Goal: Check status: Check status

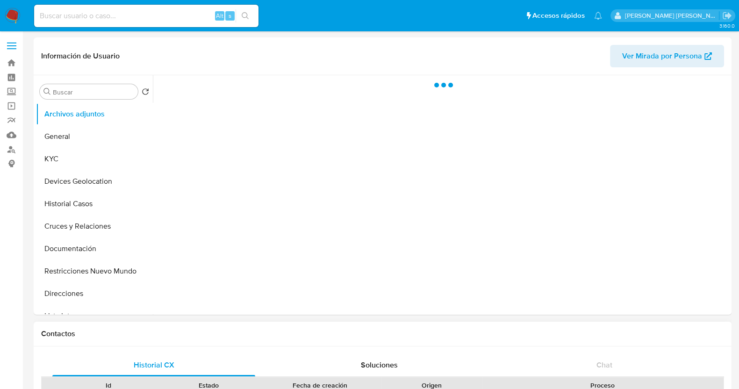
select select "10"
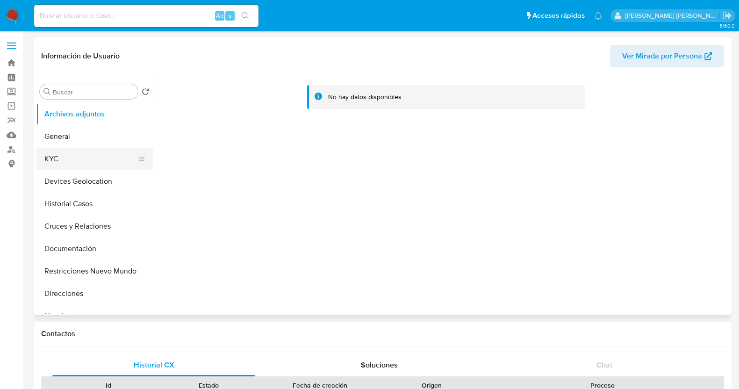
click at [49, 154] on button "KYC" at bounding box center [90, 159] width 109 height 22
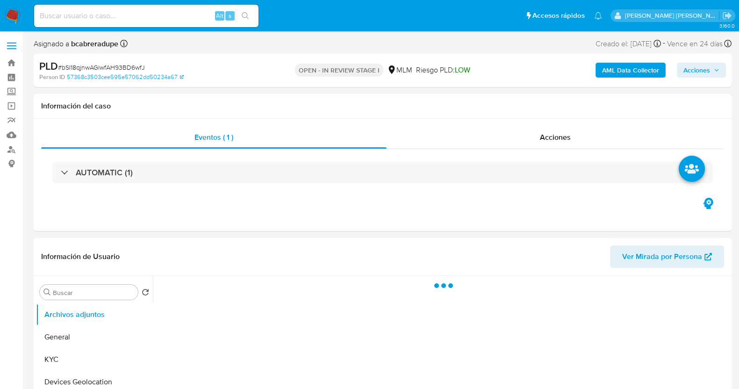
select select "10"
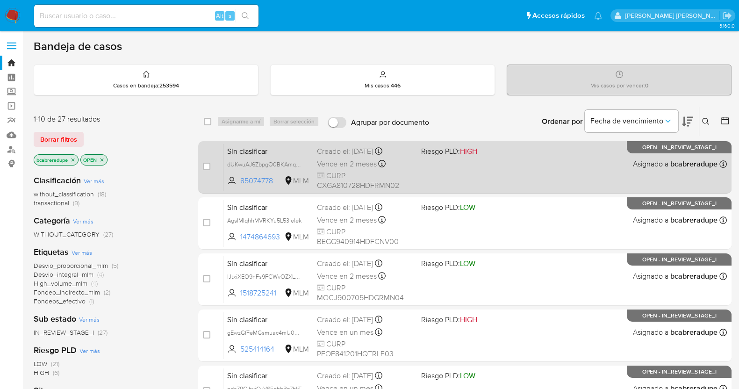
drag, startPoint x: 145, startPoint y: 173, endPoint x: 290, endPoint y: 144, distance: 148.1
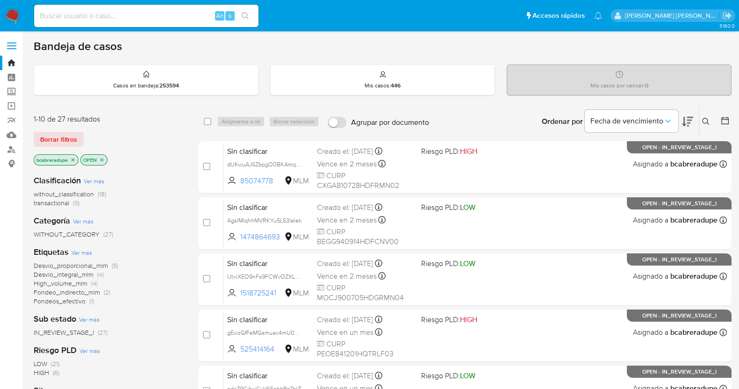
click at [161, 200] on div "without_classification (18) transactional (9)" at bounding box center [109, 199] width 150 height 18
click at [5, 230] on aside "Bandeja Tablero Screening Búsqueda en Listas Watchlist Herramientas Operaciones…" at bounding box center [11, 386] width 23 height 772
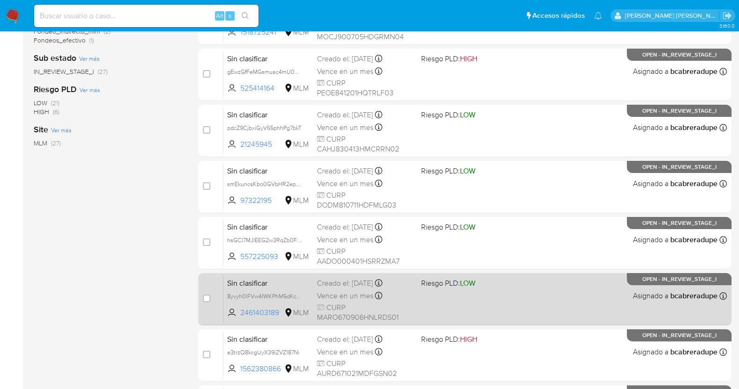
scroll to position [382, 0]
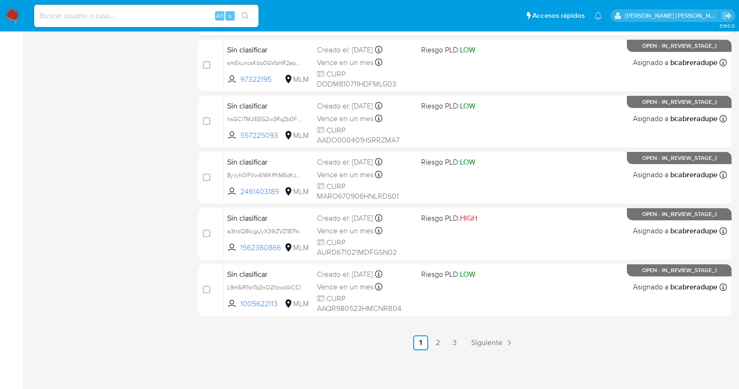
click at [440, 345] on link "2" at bounding box center [437, 342] width 15 height 15
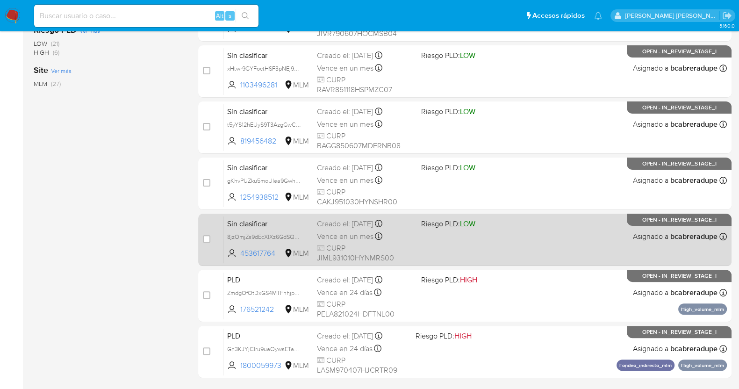
scroll to position [351, 0]
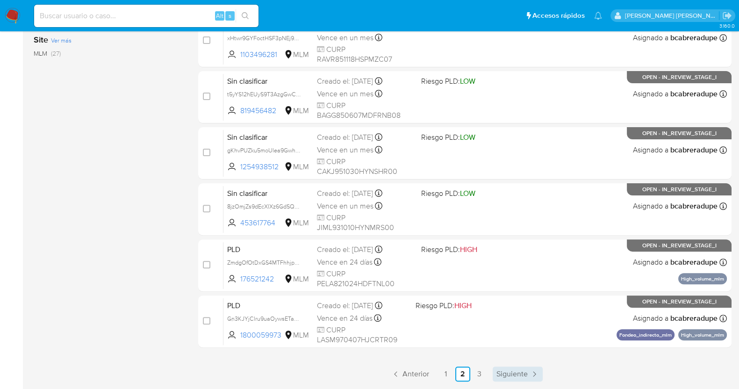
click at [525, 377] on span "Siguiente" at bounding box center [512, 373] width 31 height 7
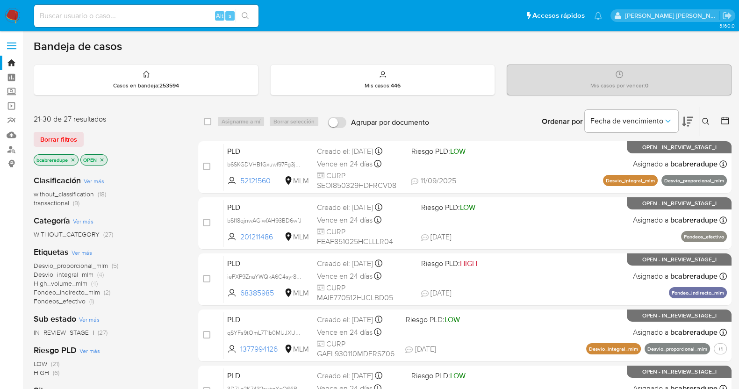
drag, startPoint x: 131, startPoint y: 18, endPoint x: 145, endPoint y: 22, distance: 14.9
click at [131, 18] on input at bounding box center [146, 16] width 224 height 12
paste input "TqtEpqKEG878JRiRzd3MBHuD"
type input "TqtEpqKEG878JRiRzd3MBHuD"
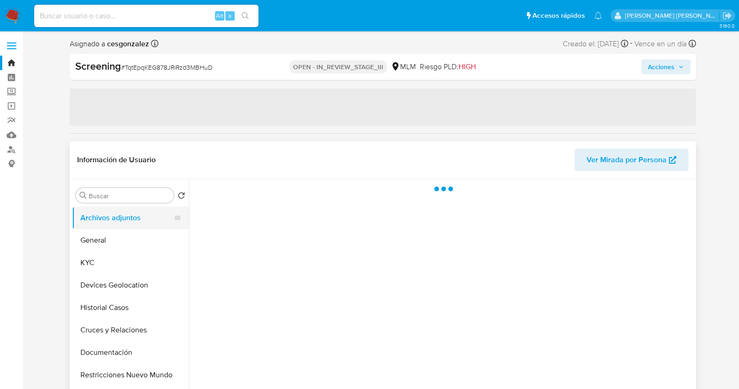
select select "10"
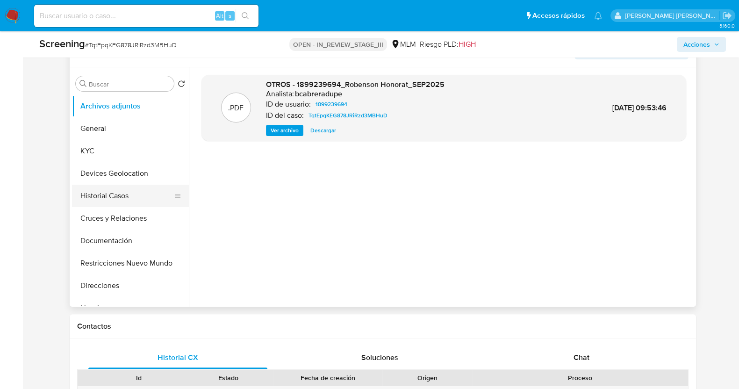
click at [117, 200] on button "Historial Casos" at bounding box center [126, 196] width 109 height 22
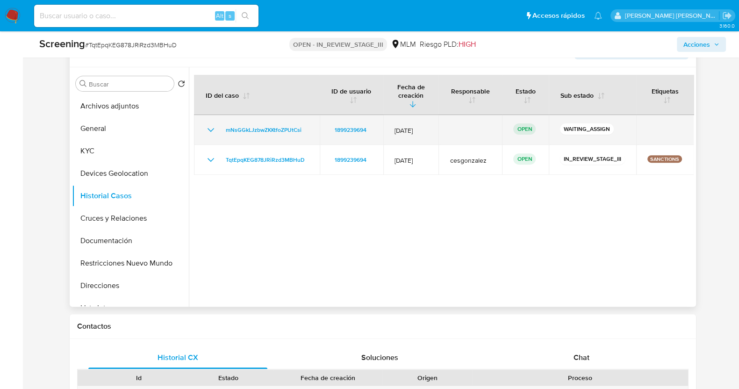
click at [208, 124] on icon "Mostrar/Ocultar" at bounding box center [210, 129] width 11 height 11
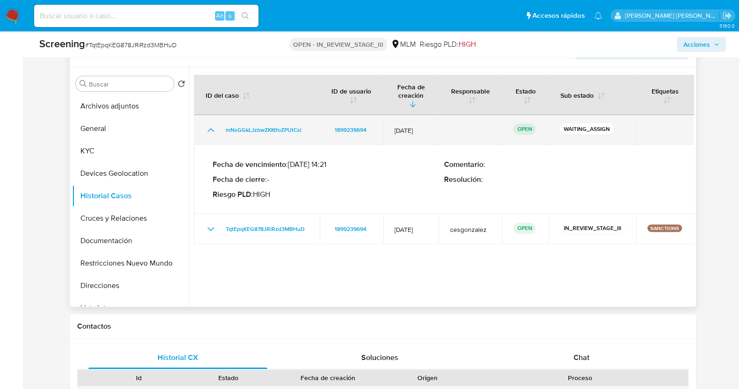
click at [208, 124] on icon "Mostrar/Ocultar" at bounding box center [210, 129] width 11 height 11
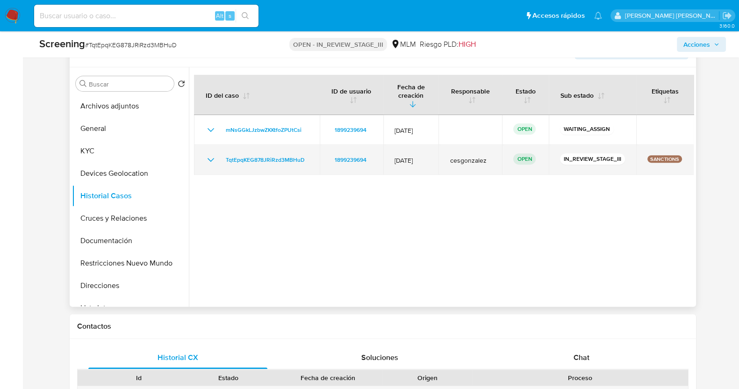
click at [211, 154] on icon "Mostrar/Ocultar" at bounding box center [210, 159] width 11 height 11
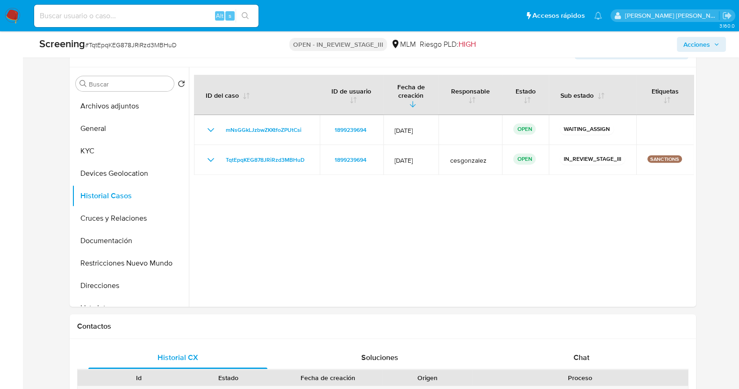
click at [699, 50] on span "Acciones" at bounding box center [697, 44] width 27 height 15
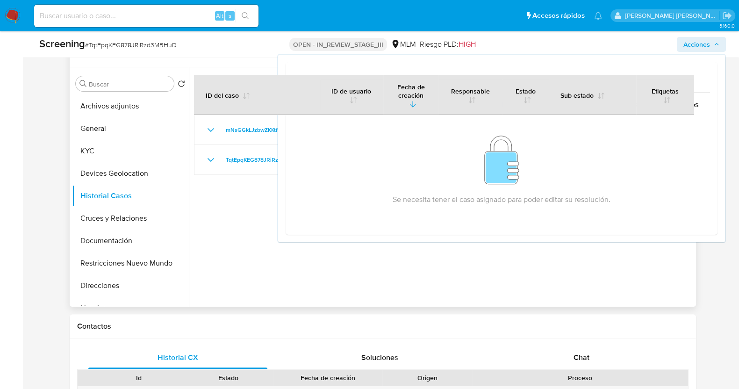
click at [257, 277] on div at bounding box center [441, 186] width 505 height 239
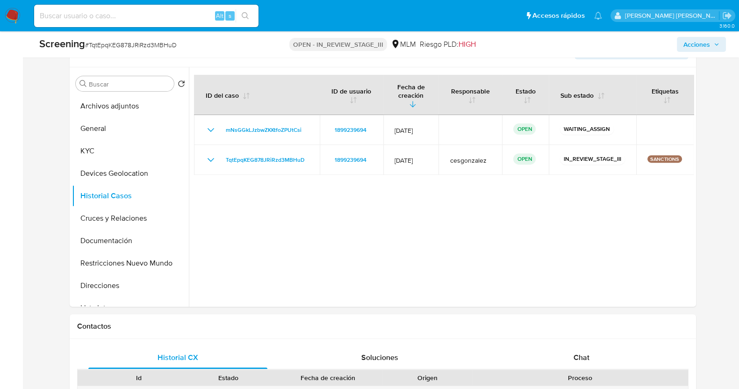
click at [126, 13] on input at bounding box center [146, 16] width 224 height 12
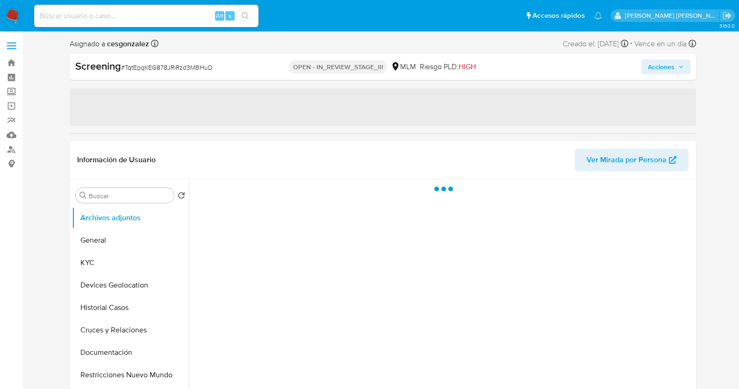
select select "10"
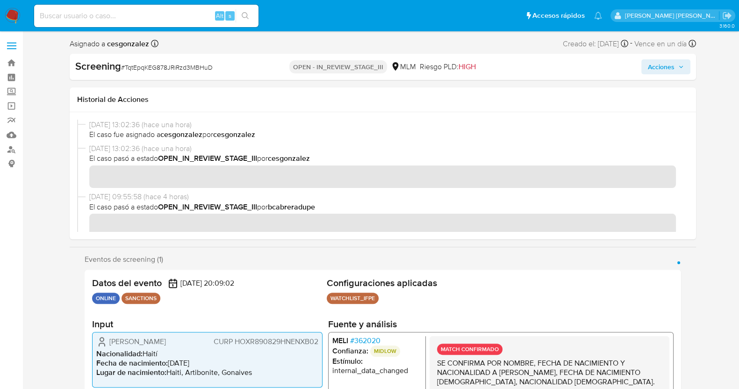
click at [685, 65] on button "Acciones" at bounding box center [666, 66] width 49 height 15
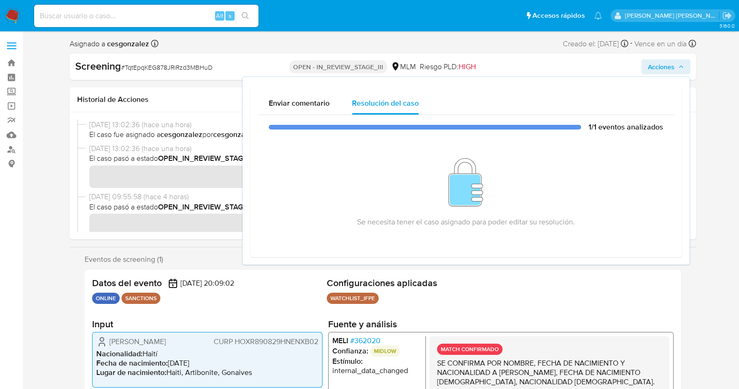
click at [685, 62] on button "Acciones" at bounding box center [666, 66] width 49 height 15
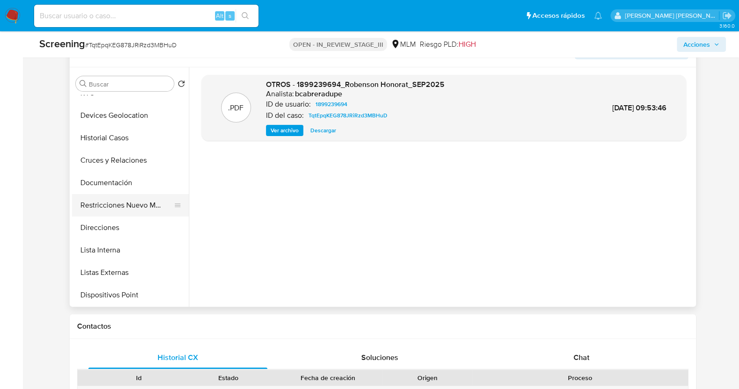
scroll to position [116, 0]
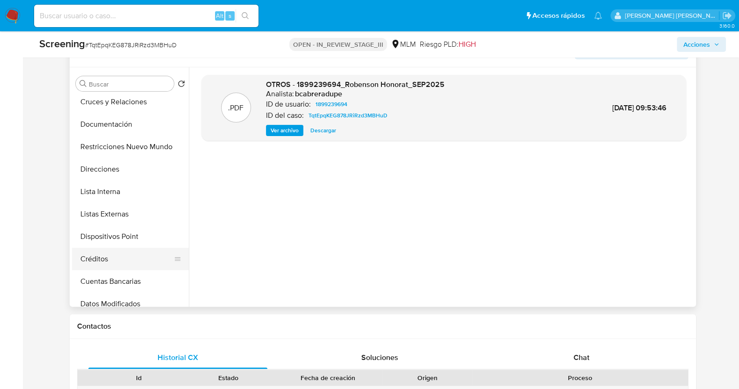
click at [108, 262] on button "Créditos" at bounding box center [126, 259] width 109 height 22
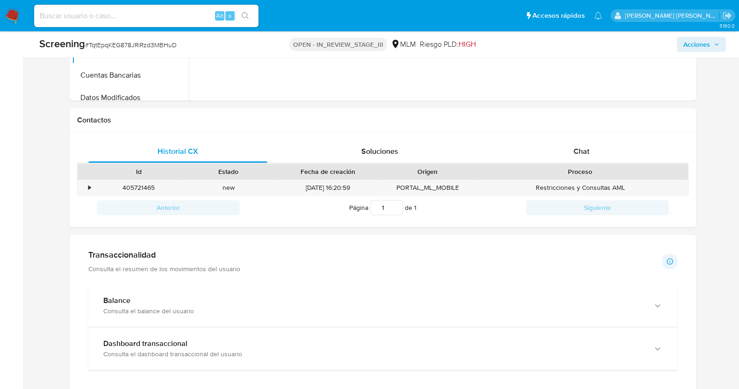
scroll to position [643, 0]
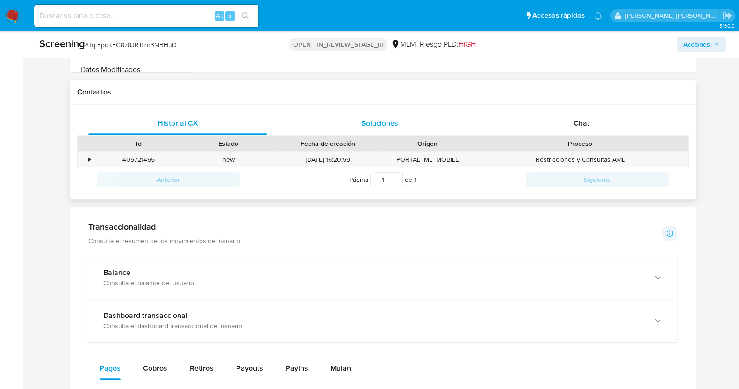
click at [392, 118] on span "Soluciones" at bounding box center [379, 123] width 37 height 11
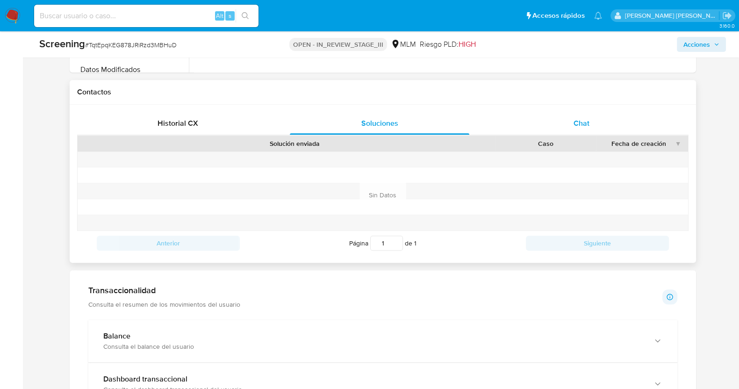
click at [584, 123] on span "Chat" at bounding box center [582, 123] width 16 height 11
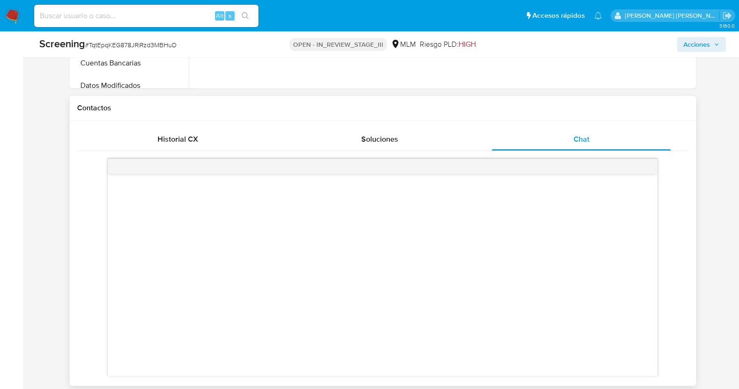
scroll to position [584, 0]
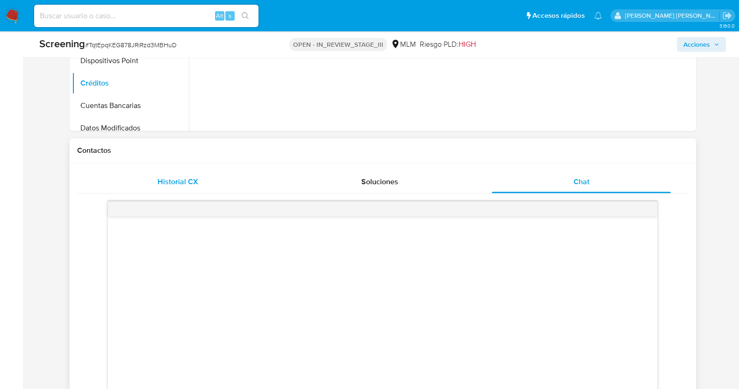
click at [197, 179] on span "Historial CX" at bounding box center [178, 181] width 41 height 11
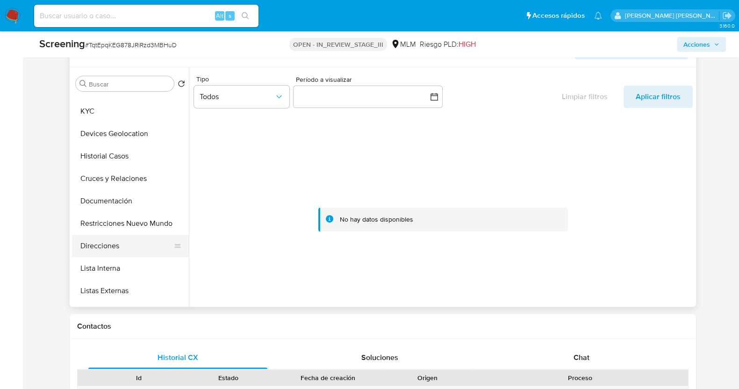
scroll to position [58, 0]
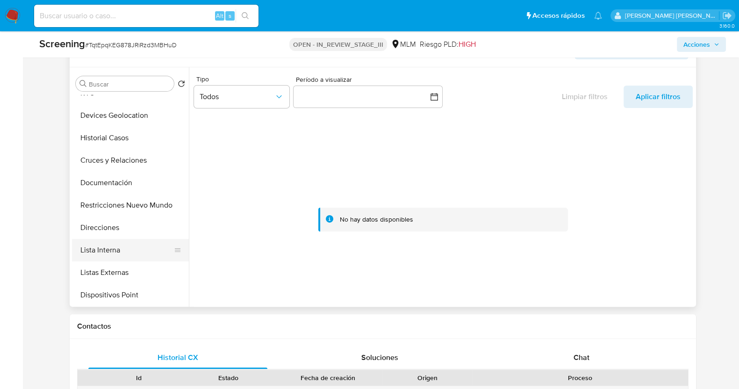
click at [116, 253] on button "Lista Interna" at bounding box center [126, 250] width 109 height 22
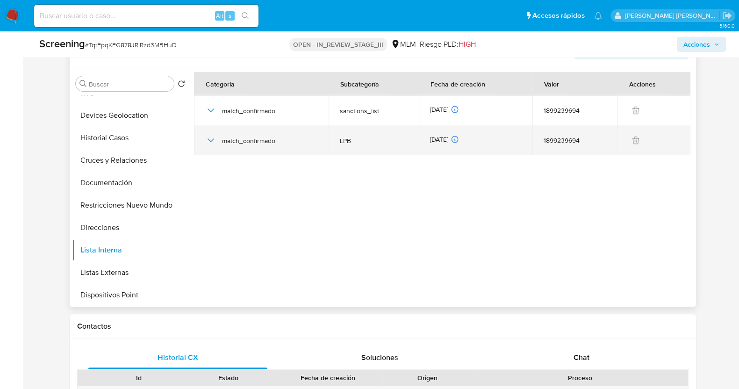
click at [209, 139] on icon "button" at bounding box center [210, 140] width 11 height 11
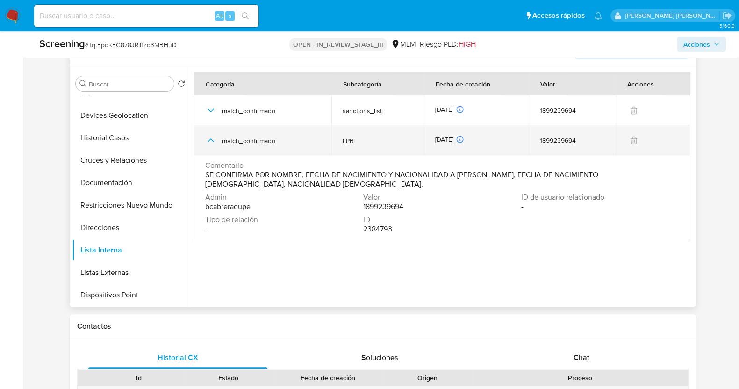
click at [209, 139] on icon "button" at bounding box center [210, 140] width 11 height 11
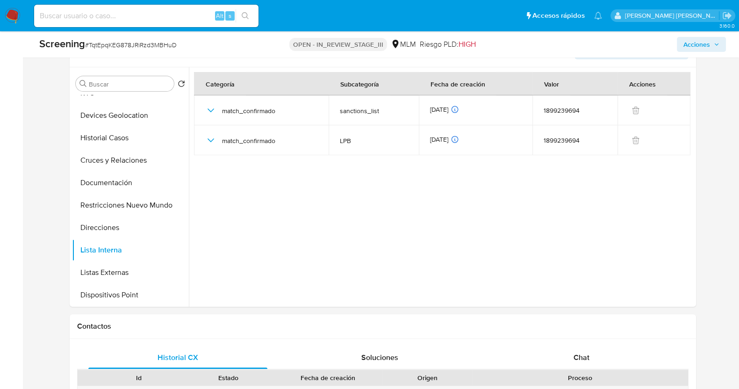
click at [14, 14] on img at bounding box center [13, 16] width 16 height 16
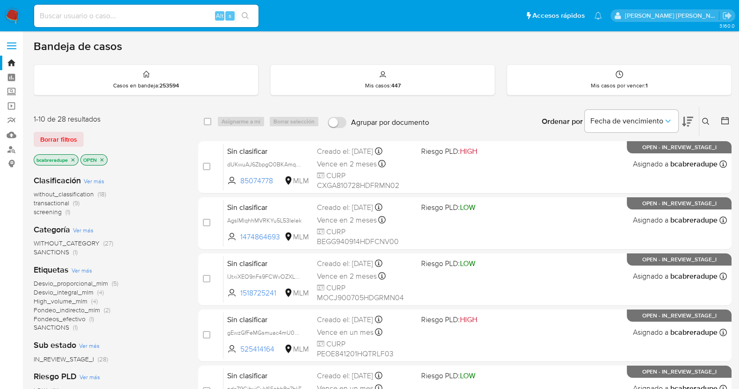
click at [50, 210] on span "screening" at bounding box center [48, 211] width 28 height 9
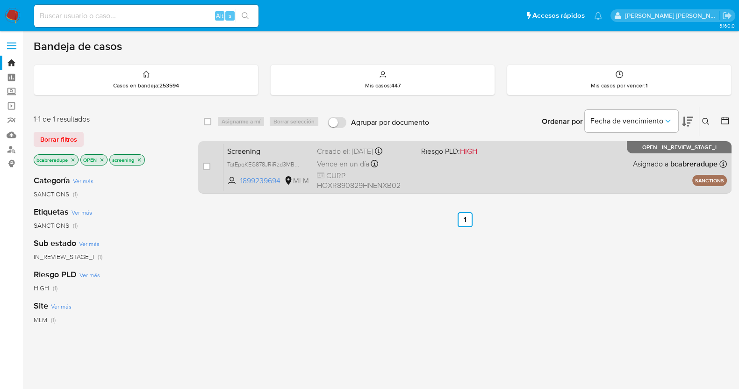
click at [333, 152] on div "Creado el: [DATE] Creado el: [DATE] 14:09:02" at bounding box center [365, 151] width 97 height 10
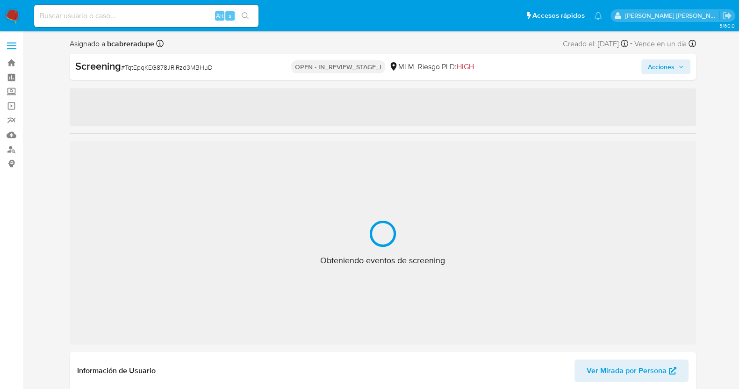
select select "10"
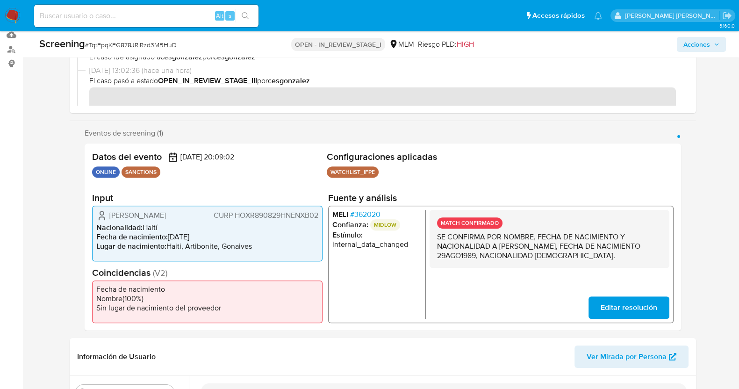
scroll to position [175, 0]
